Goal: Transaction & Acquisition: Purchase product/service

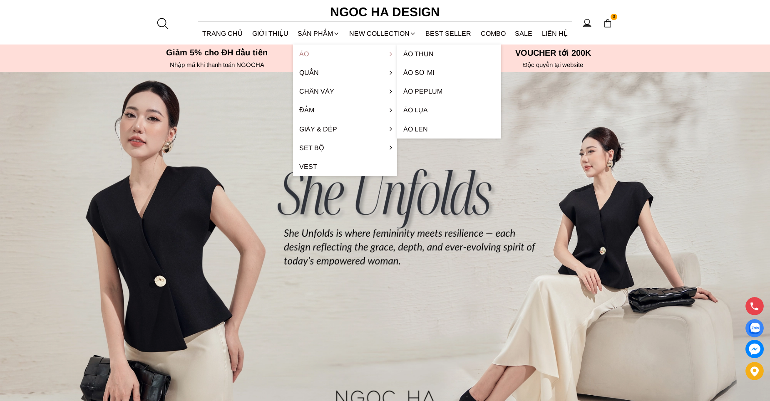
click at [310, 57] on link "Áo" at bounding box center [345, 54] width 104 height 19
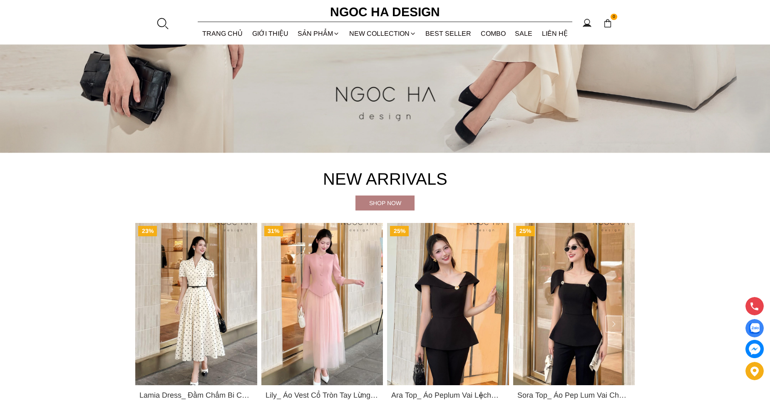
scroll to position [333, 0]
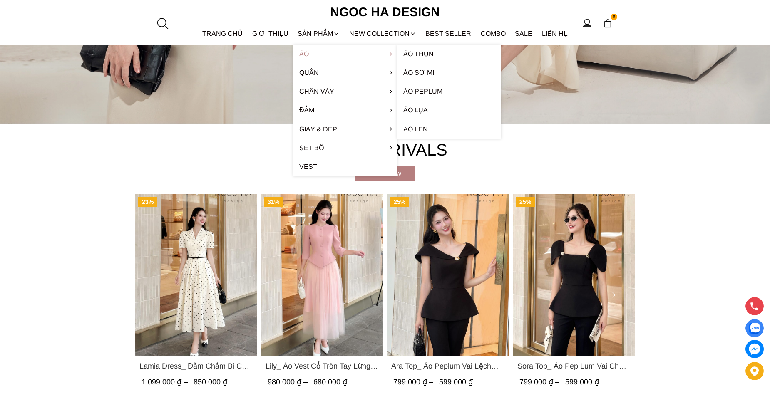
click at [306, 52] on link "Áo" at bounding box center [345, 54] width 104 height 19
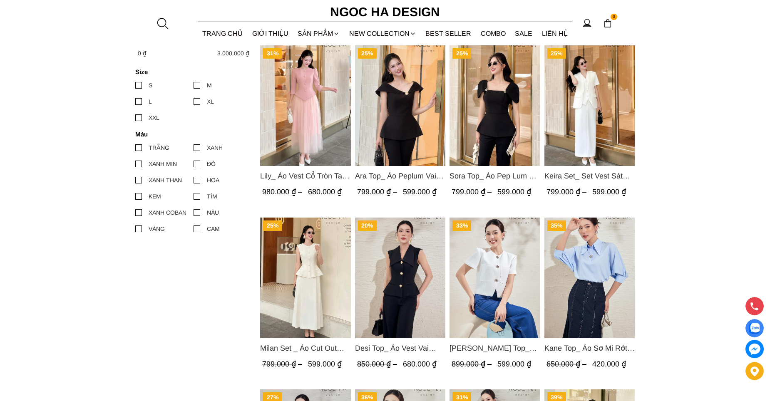
scroll to position [416, 0]
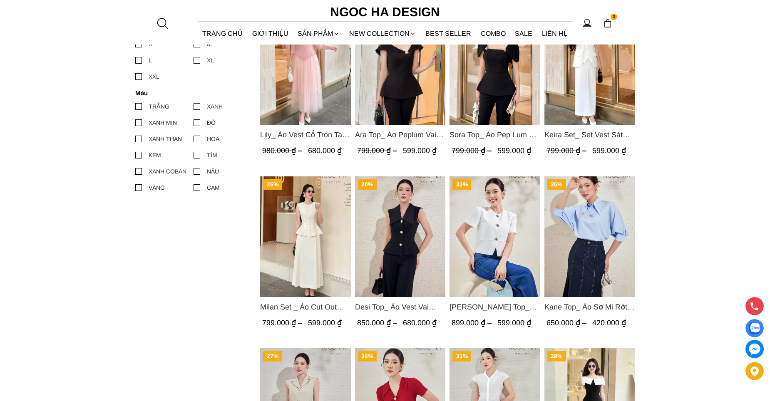
click at [316, 307] on span "Milan Set _ Áo Cut Out Tùng Không Tay Kết Hợp Chân Váy Xếp Ly A1080+CV139" at bounding box center [305, 307] width 91 height 12
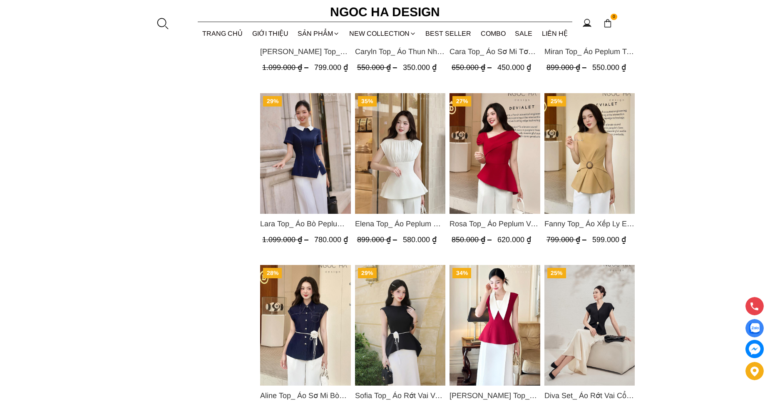
scroll to position [874, 0]
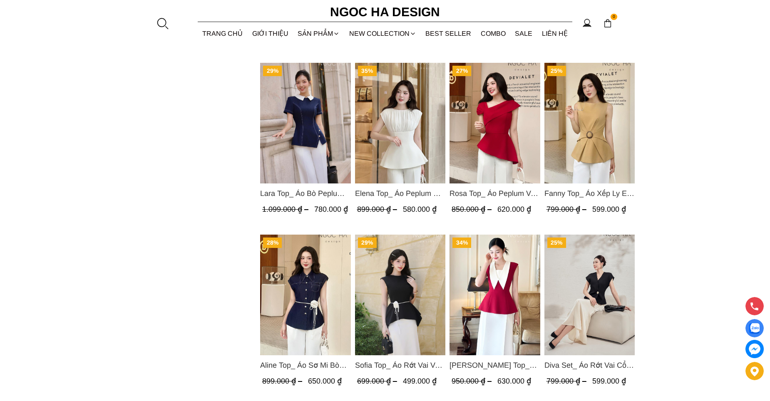
click at [511, 365] on span "[PERSON_NAME] Top_ Áo Peplum Mix Cổ trắng Màu Đỏ A1054" at bounding box center [495, 366] width 91 height 12
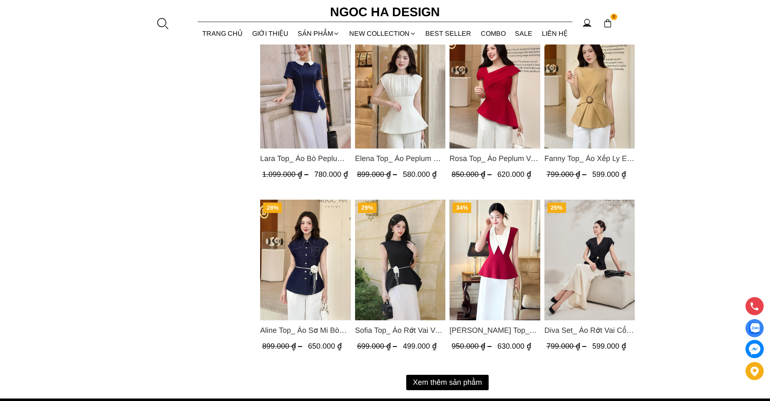
scroll to position [1041, 0]
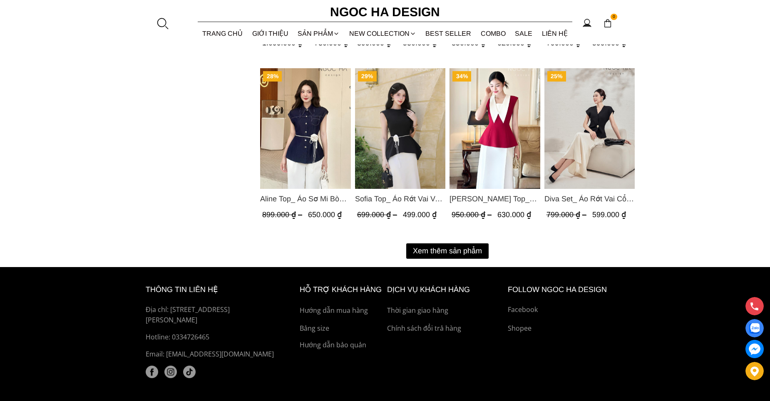
click at [450, 254] on button "Xem thêm sản phẩm" at bounding box center [447, 251] width 82 height 15
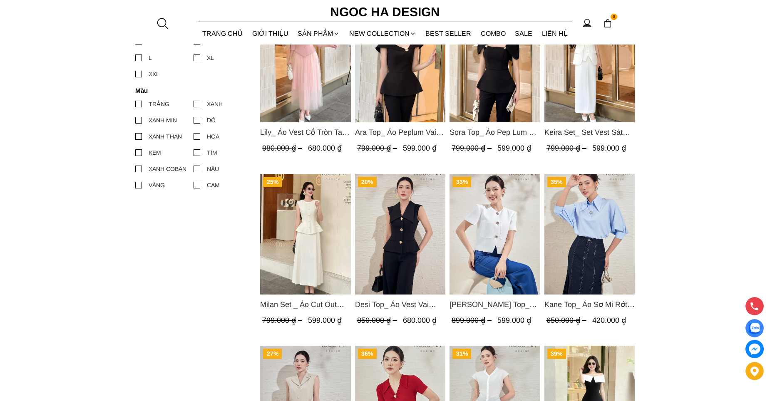
scroll to position [416, 0]
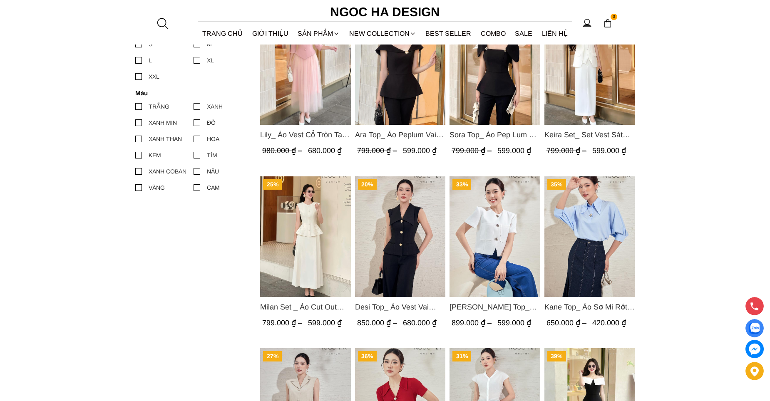
click at [399, 307] on span "Desi Top_ Áo Vest Vai Chờm Đính Cúc Dáng Lửng Màu Đen A1077" at bounding box center [400, 307] width 91 height 12
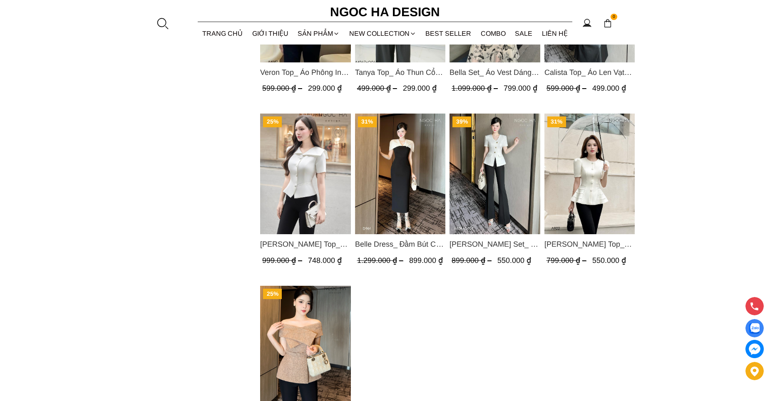
scroll to position [1624, 0]
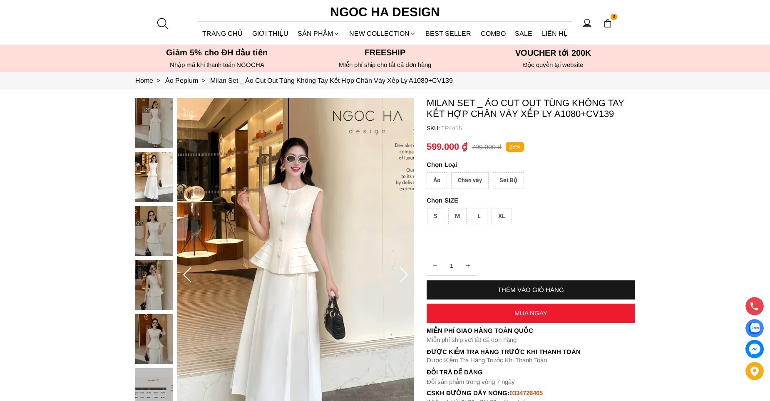
click at [506, 181] on div "Set Bộ" at bounding box center [508, 180] width 31 height 16
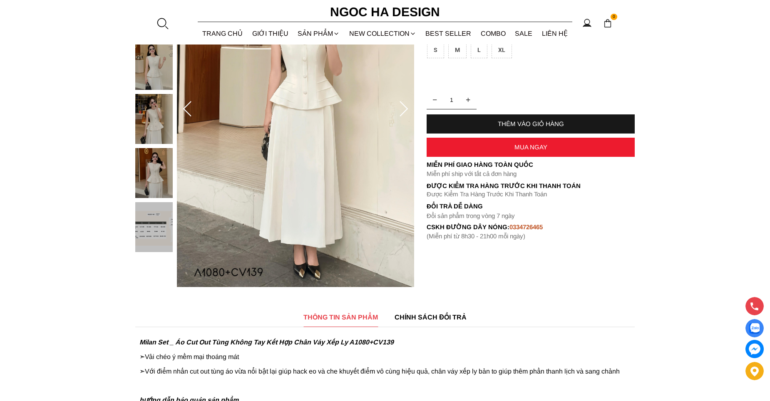
scroll to position [167, 0]
